Goal: Task Accomplishment & Management: Complete application form

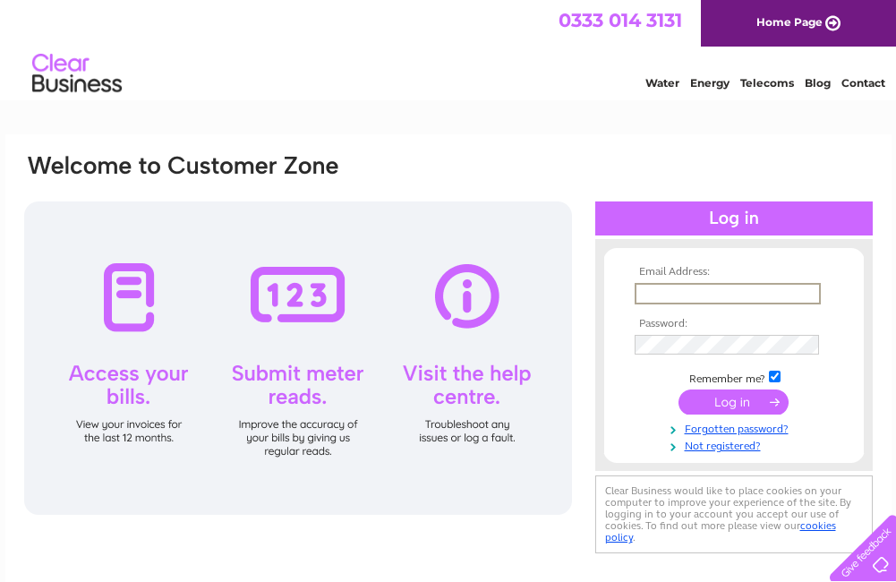
click at [642, 292] on input "text" at bounding box center [728, 293] width 186 height 21
type input "[EMAIL_ADDRESS][DOMAIN_NAME]"
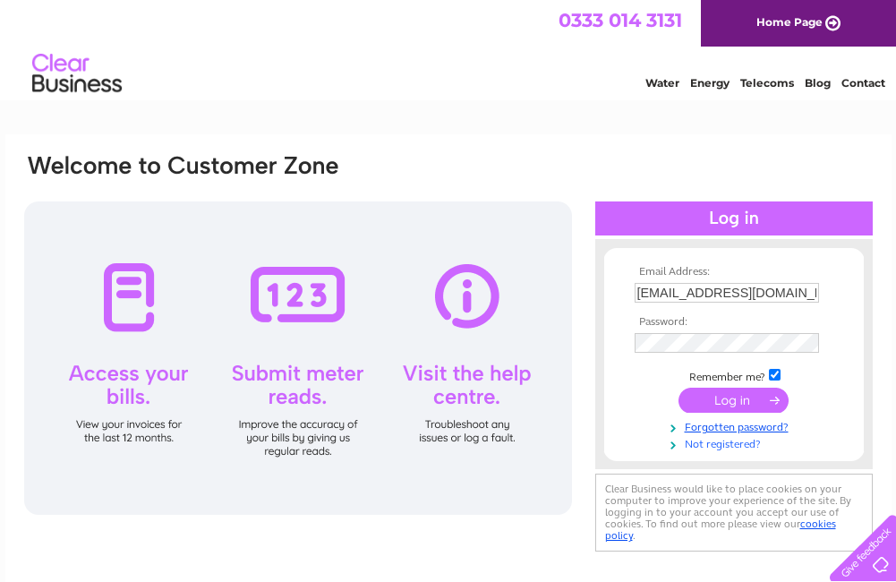
click at [718, 446] on link "Not registered?" at bounding box center [736, 442] width 203 height 17
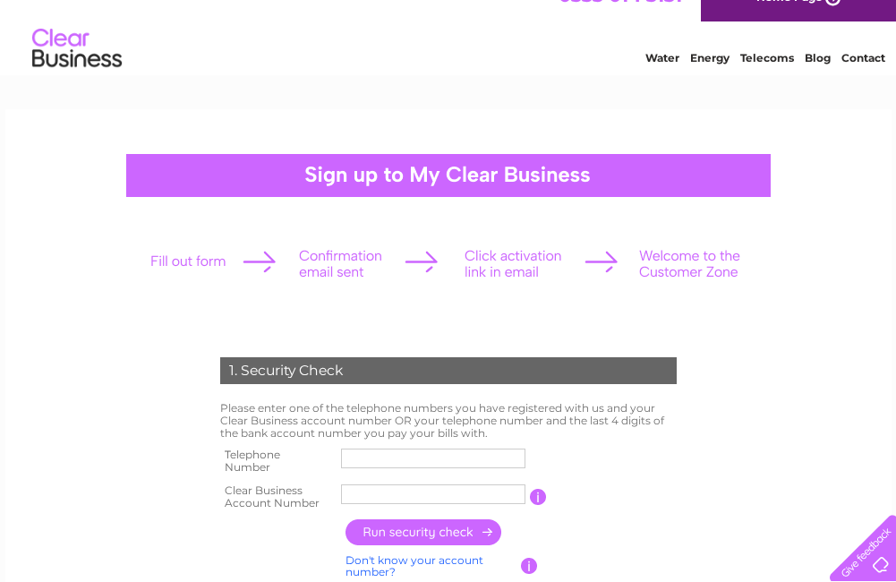
scroll to position [36, 0]
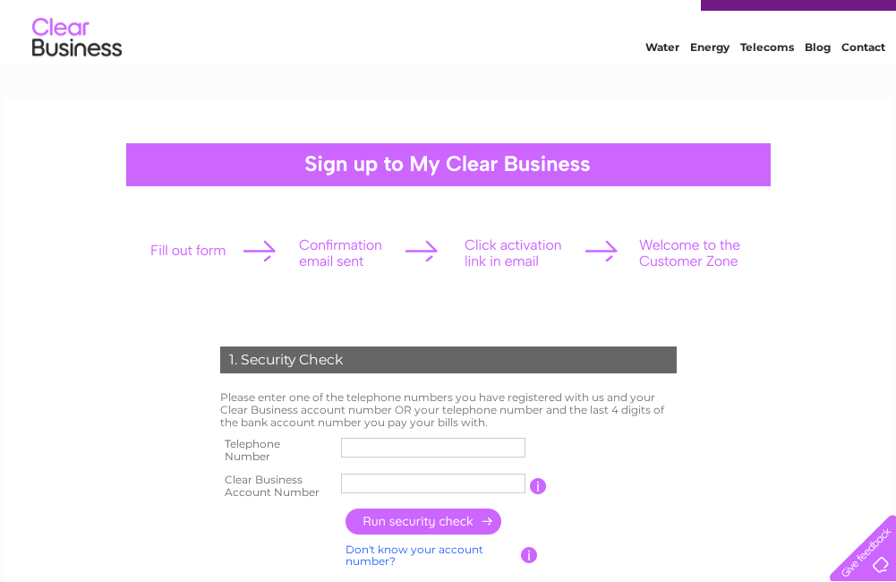
click at [348, 451] on input "text" at bounding box center [433, 448] width 184 height 20
type input "07715004955"
click at [344, 480] on input "text" at bounding box center [433, 484] width 184 height 20
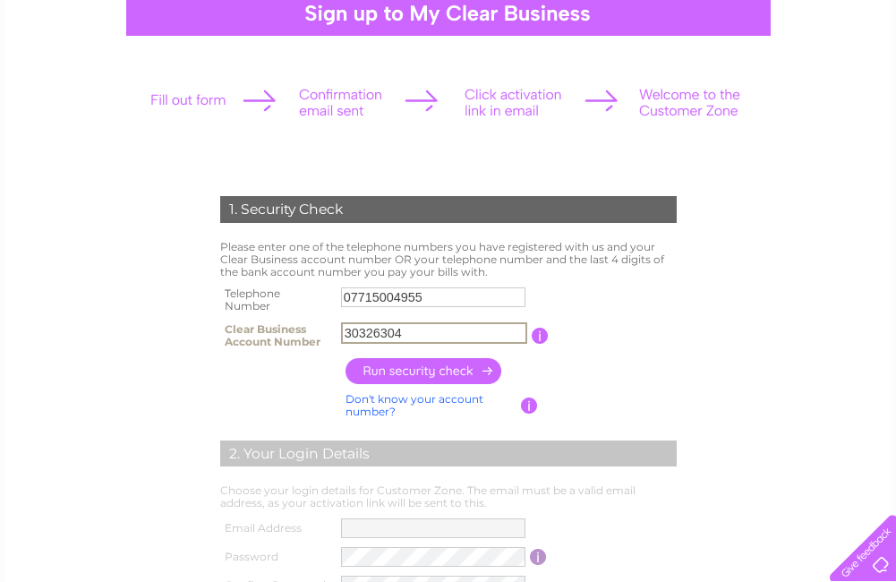
scroll to position [215, 0]
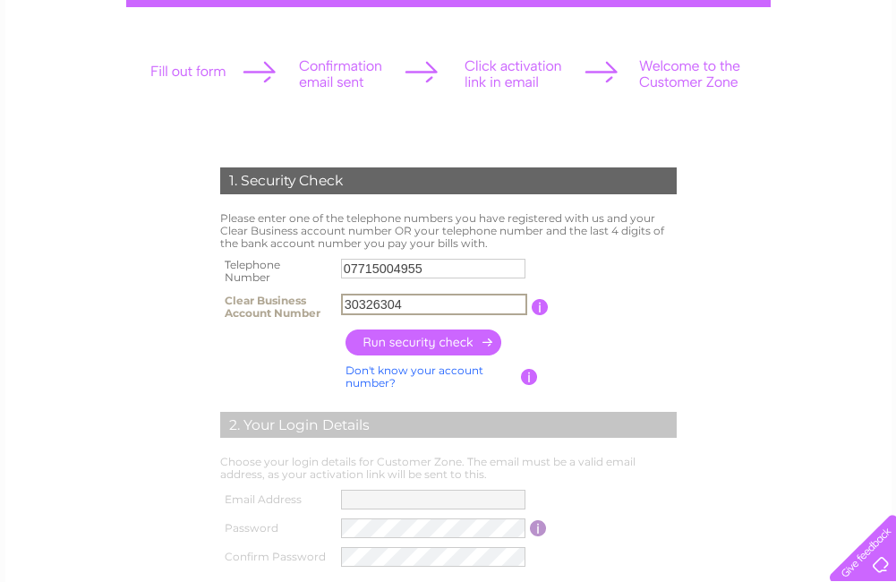
type input "30326304"
click at [430, 347] on input "button" at bounding box center [425, 343] width 158 height 26
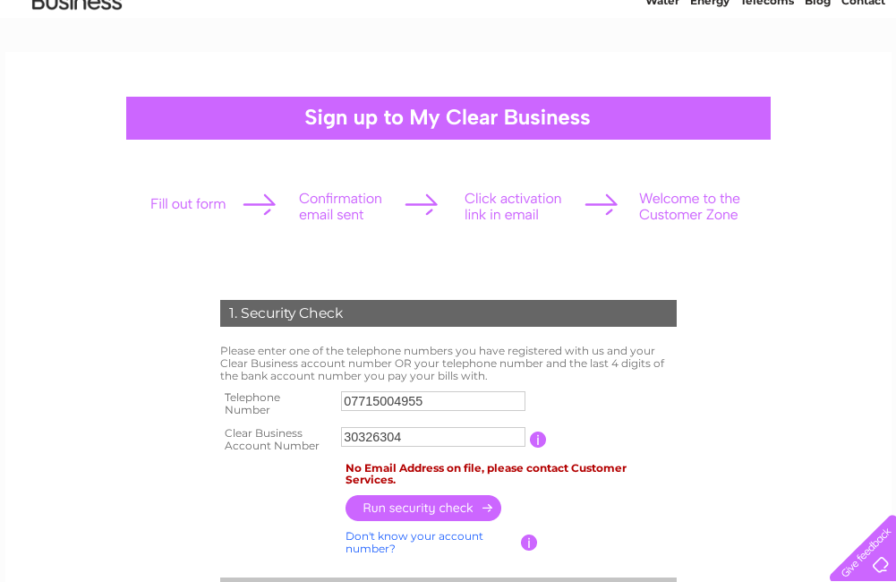
scroll to position [0, 0]
